Goal: Transaction & Acquisition: Book appointment/travel/reservation

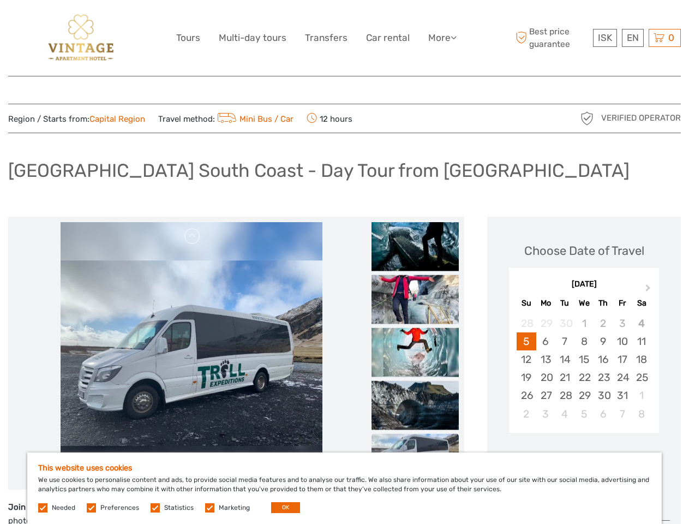
click at [441, 38] on link "More" at bounding box center [442, 38] width 28 height 16
click at [454, 37] on icon at bounding box center [454, 37] width 6 height 9
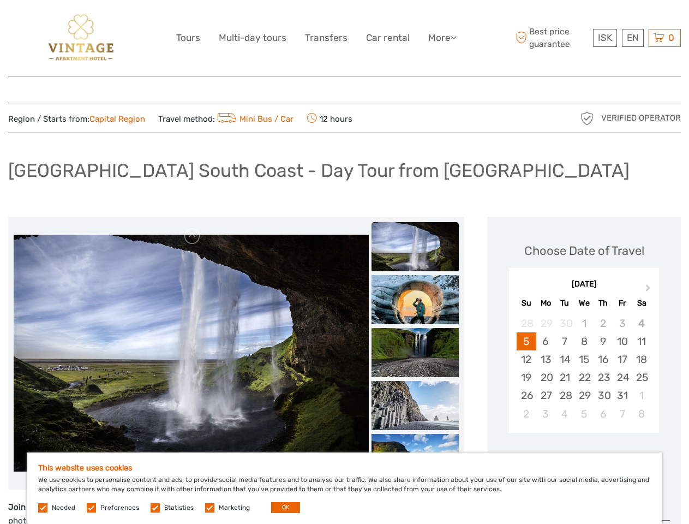
click at [604, 38] on span "ISK" at bounding box center [605, 37] width 14 height 11
click at [632, 38] on div "EN English Español Deutsch" at bounding box center [633, 38] width 22 height 18
click at [664, 38] on div "0 Items Total 0 ISK Checkout The shopping cart is empty." at bounding box center [665, 38] width 32 height 18
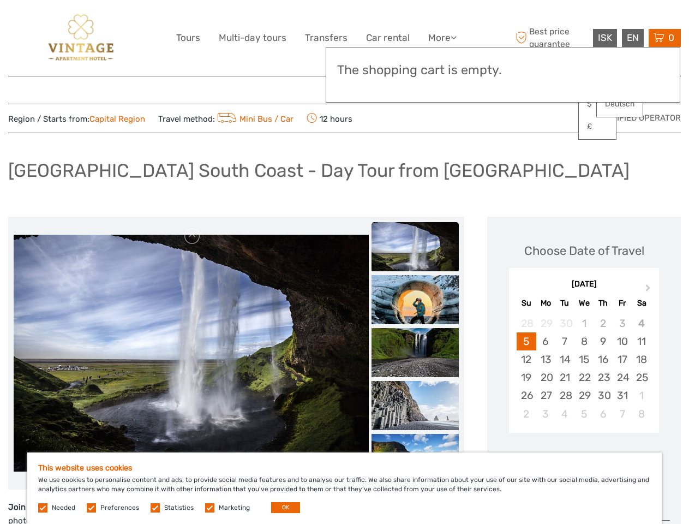
click at [191, 353] on img at bounding box center [191, 353] width 355 height 237
click at [193, 236] on link at bounding box center [192, 235] width 17 height 17
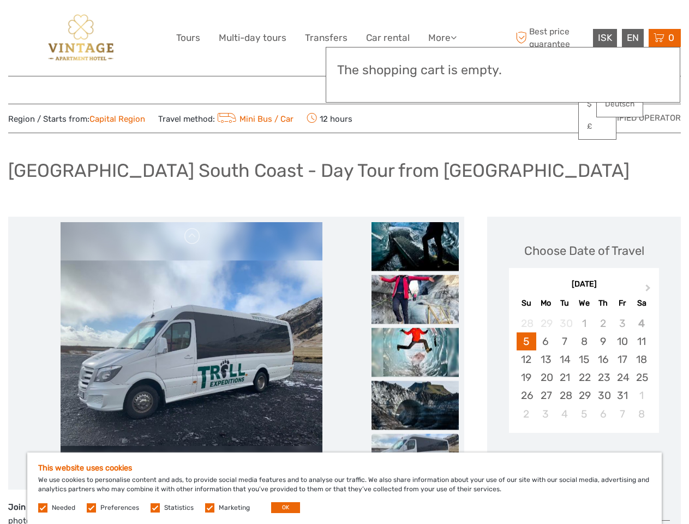
click at [415, 88] on div "Items Total 0 ISK Checkout The shopping cart is empty." at bounding box center [503, 75] width 355 height 56
click at [415, 87] on div "Items Total 0 ISK Checkout The shopping cart is empty." at bounding box center [503, 75] width 355 height 56
